Goal: Use online tool/utility: Utilize a website feature to perform a specific function

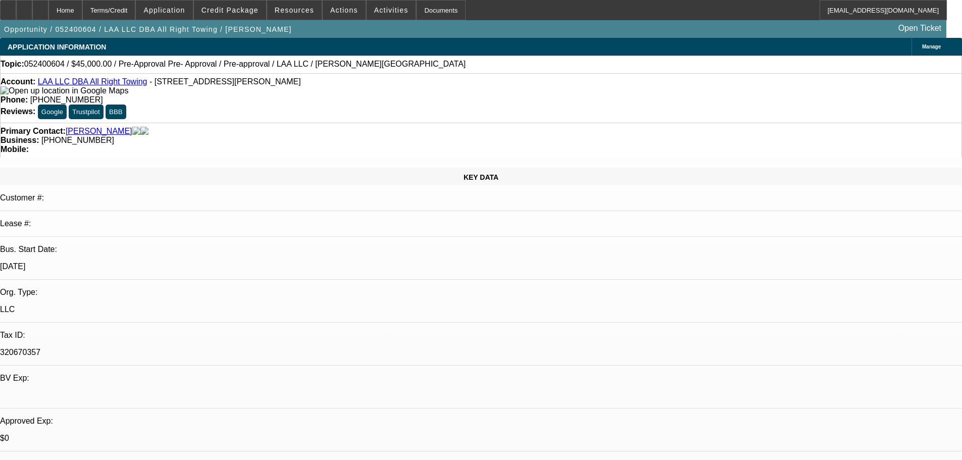
select select "0.1"
select select "2"
select select "0.1"
select select "4"
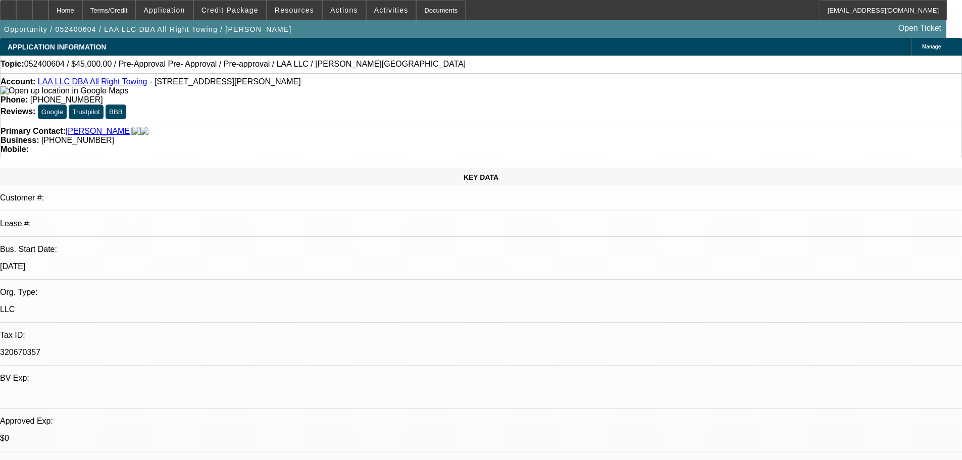
select select "0.1"
select select "2"
select select "0.1"
select select "4"
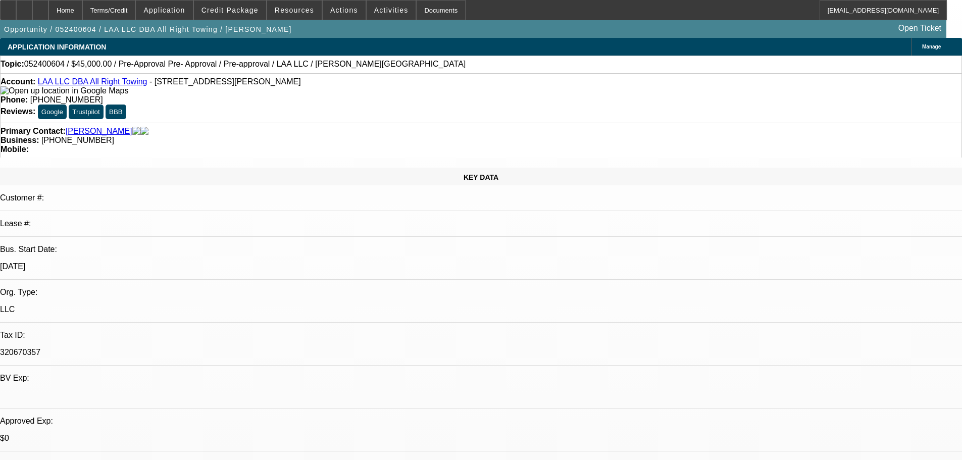
select select "0"
select select "2"
select select "0.1"
select select "4"
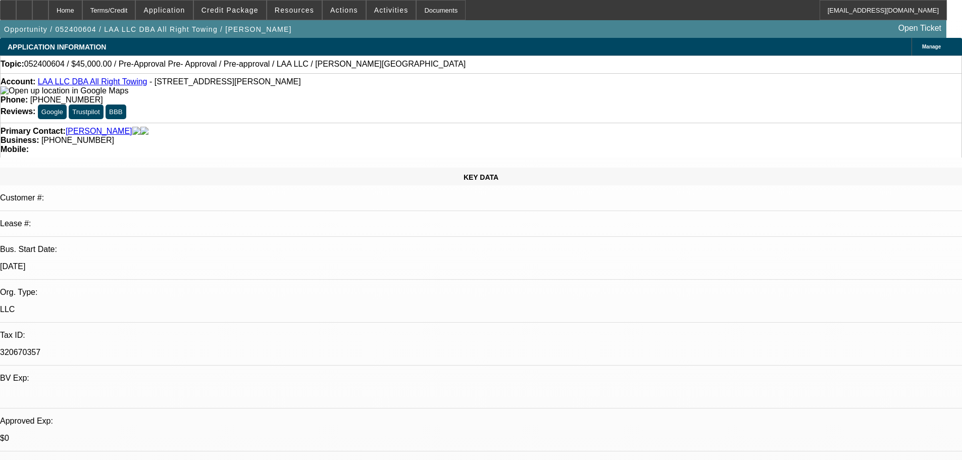
select select "0"
select select "2"
select select "0.1"
select select "4"
